Goal: Communication & Community: Ask a question

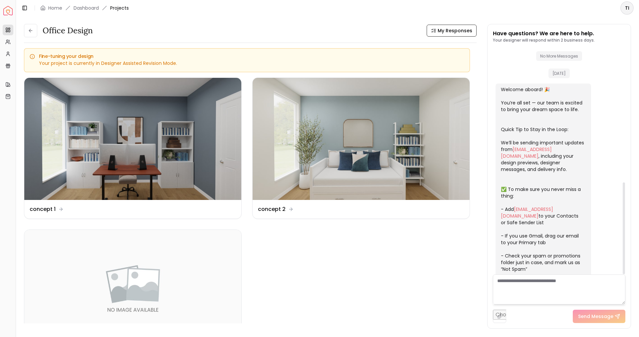
scroll to position [330, 0]
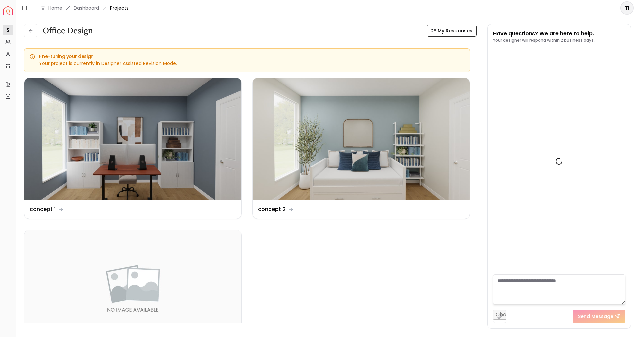
scroll to position [321, 0]
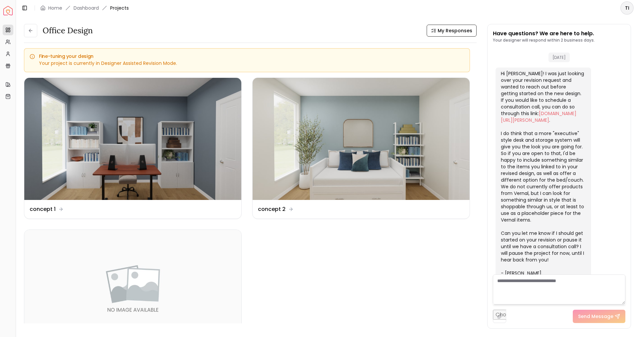
click at [539, 279] on textarea at bounding box center [559, 289] width 132 height 30
click at [524, 276] on textarea at bounding box center [559, 289] width 132 height 30
type textarea "**********"
click at [594, 320] on button "Send Message" at bounding box center [598, 316] width 53 height 13
click at [534, 280] on textarea "**********" at bounding box center [559, 289] width 132 height 30
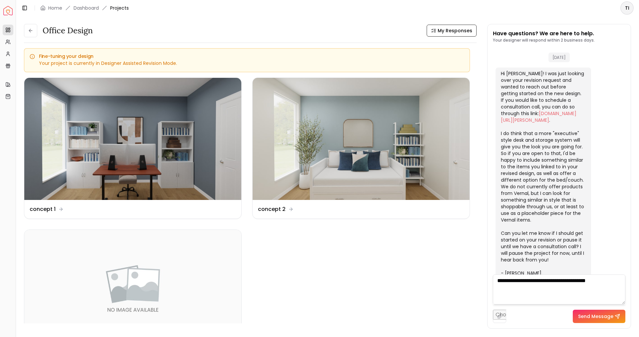
type textarea "**********"
click at [596, 324] on div "Have questions? We are here to help. Your designer will respond within 2 busine…" at bounding box center [558, 176] width 143 height 304
click at [600, 317] on button "Send Message" at bounding box center [598, 316] width 53 height 13
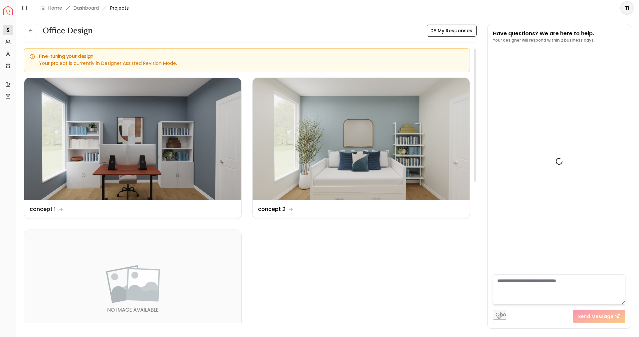
scroll to position [394, 0]
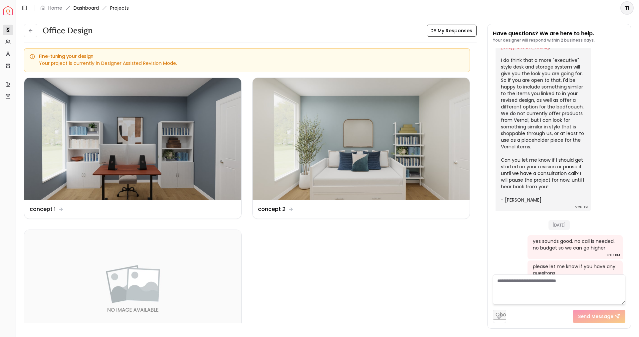
click at [85, 6] on link "Dashboard" at bounding box center [86, 8] width 25 height 7
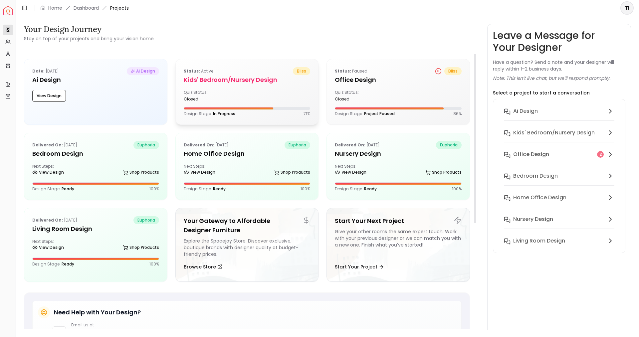
click at [248, 99] on div "Quiz Status: closed" at bounding box center [247, 96] width 127 height 12
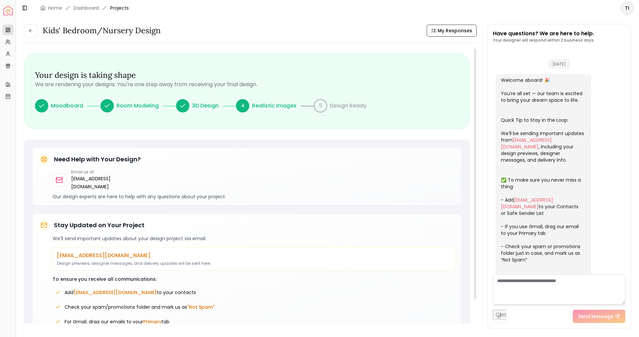
scroll to position [168, 0]
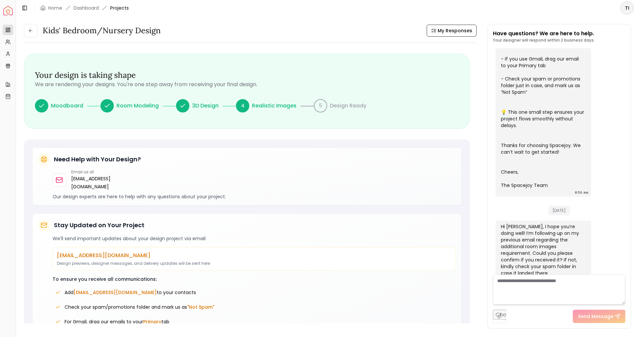
click at [38, 32] on div "Kids' Bedroom/Nursery design" at bounding box center [92, 30] width 137 height 13
click at [36, 30] on button at bounding box center [30, 30] width 13 height 13
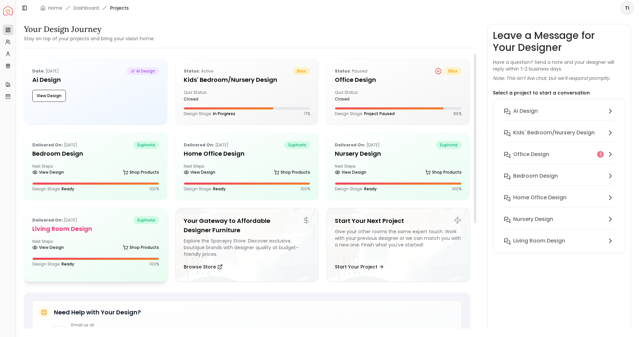
click at [66, 244] on div "Next Steps: View Design Shop Products" at bounding box center [95, 245] width 127 height 13
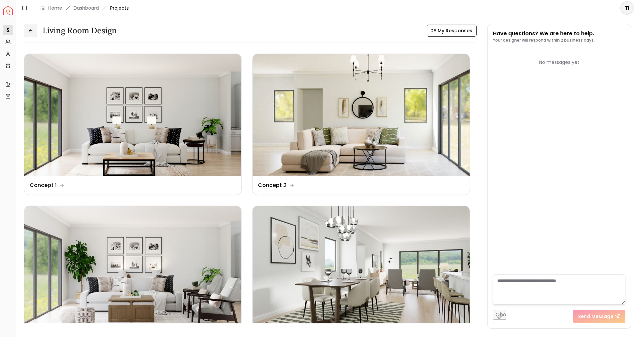
click at [33, 27] on button at bounding box center [30, 30] width 13 height 13
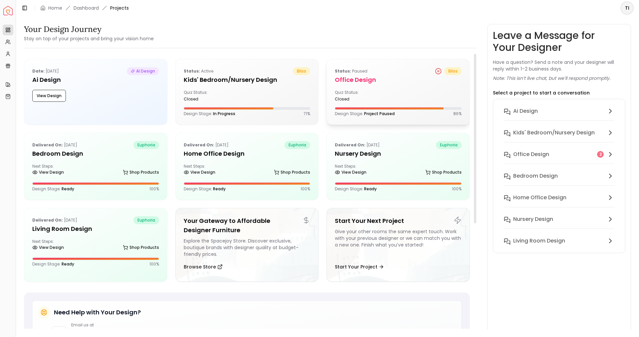
click at [354, 100] on div "closed" at bounding box center [365, 98] width 61 height 5
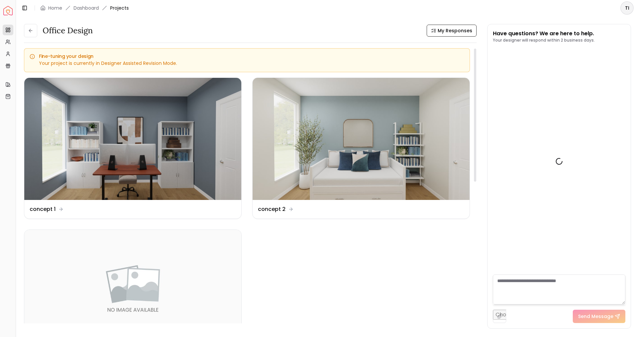
scroll to position [394, 0]
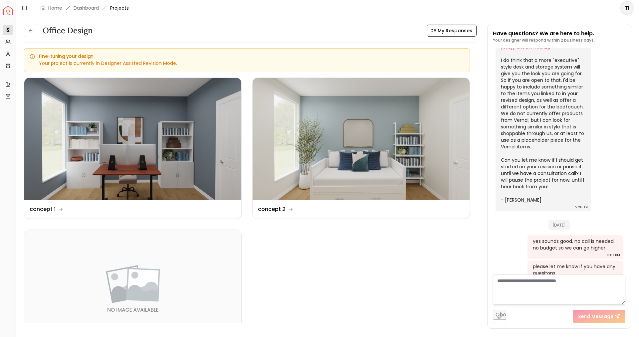
click at [532, 282] on textarea at bounding box center [559, 289] width 132 height 30
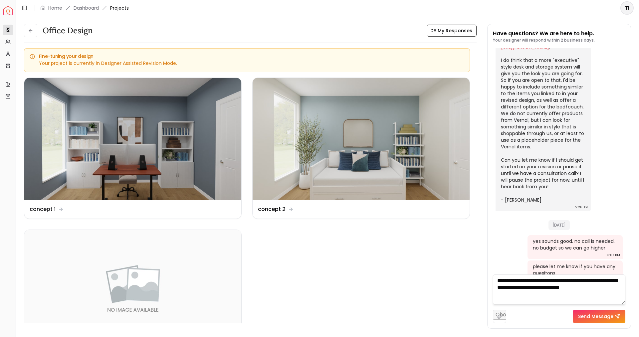
type textarea "**********"
